Goal: Information Seeking & Learning: Learn about a topic

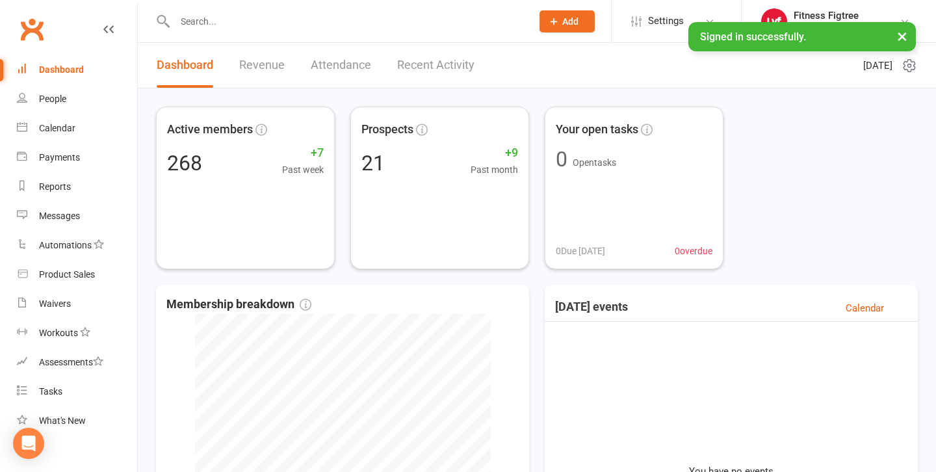
click at [348, 20] on input "text" at bounding box center [347, 21] width 352 height 18
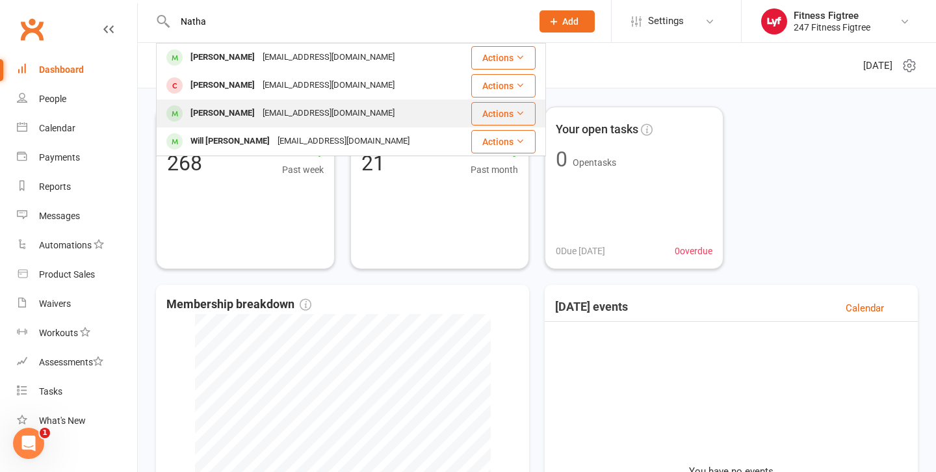
type input "Natha"
click at [220, 107] on div "[PERSON_NAME]" at bounding box center [223, 113] width 72 height 19
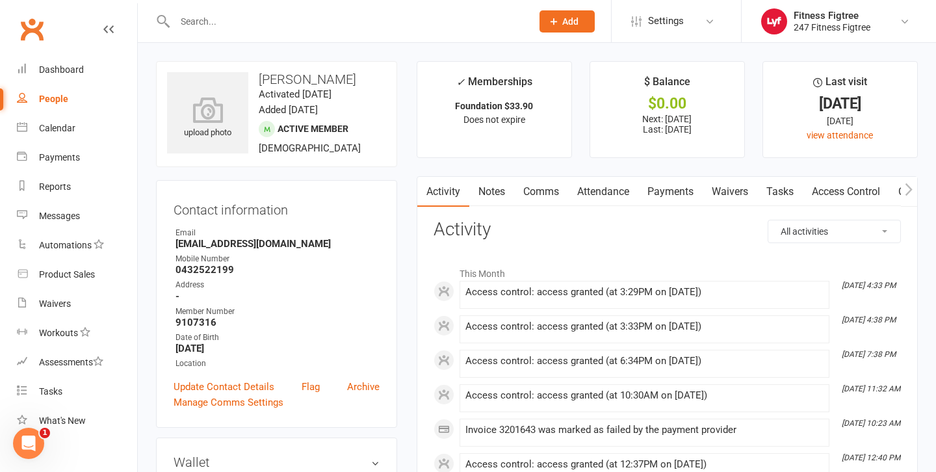
scroll to position [0, 1]
click at [681, 188] on link "Payments" at bounding box center [670, 192] width 64 height 30
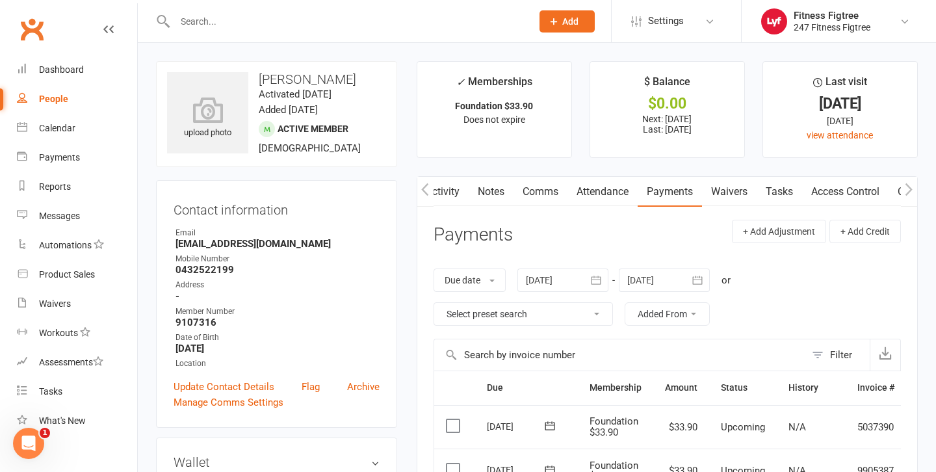
click at [313, 17] on input "text" at bounding box center [347, 21] width 352 height 18
click at [227, 39] on div at bounding box center [339, 21] width 367 height 42
click at [231, 28] on input "text" at bounding box center [347, 21] width 352 height 18
paste input "[PERSON_NAME]"
type input "[PERSON_NAME]"
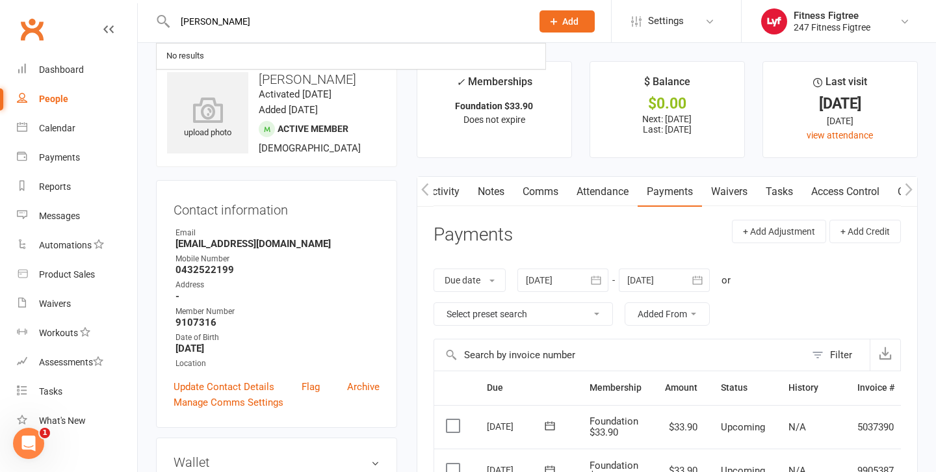
click at [505, 190] on link "Notes" at bounding box center [491, 192] width 45 height 30
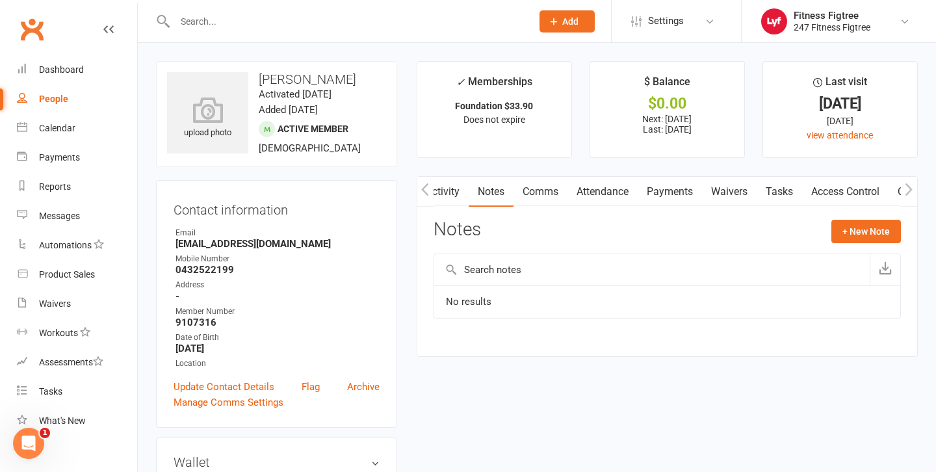
click at [445, 200] on link "Activity" at bounding box center [443, 192] width 52 height 30
